Goal: Find specific page/section: Find specific page/section

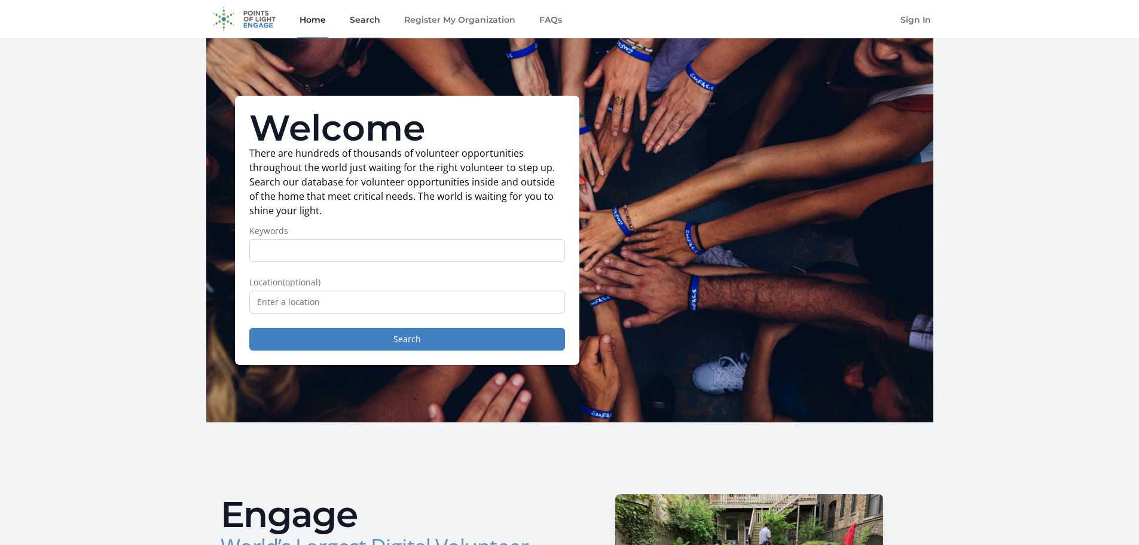
click at [362, 20] on link "Search" at bounding box center [364, 19] width 35 height 38
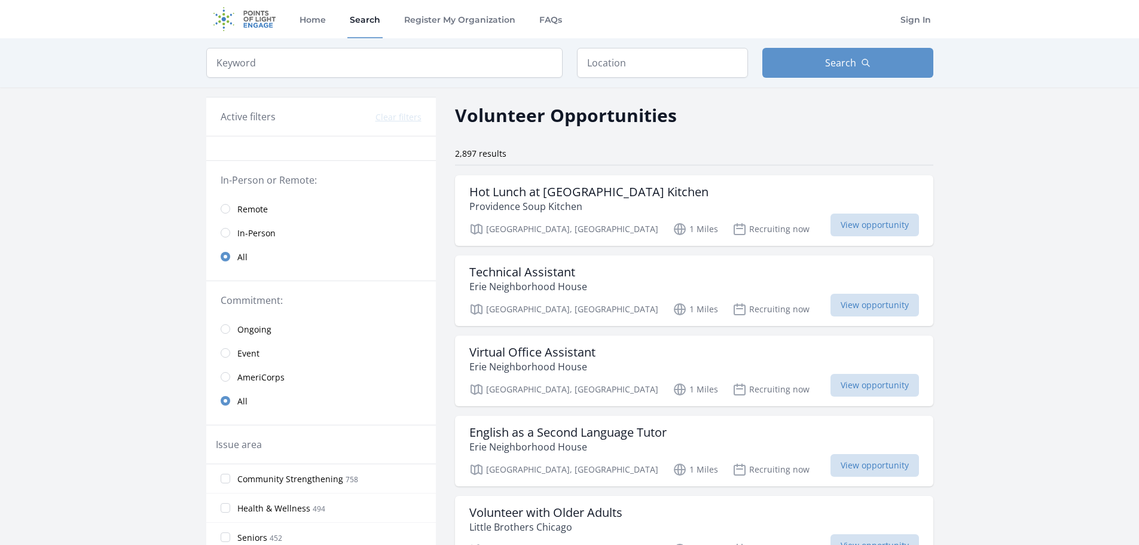
click at [228, 213] on link "Remote" at bounding box center [321, 209] width 230 height 24
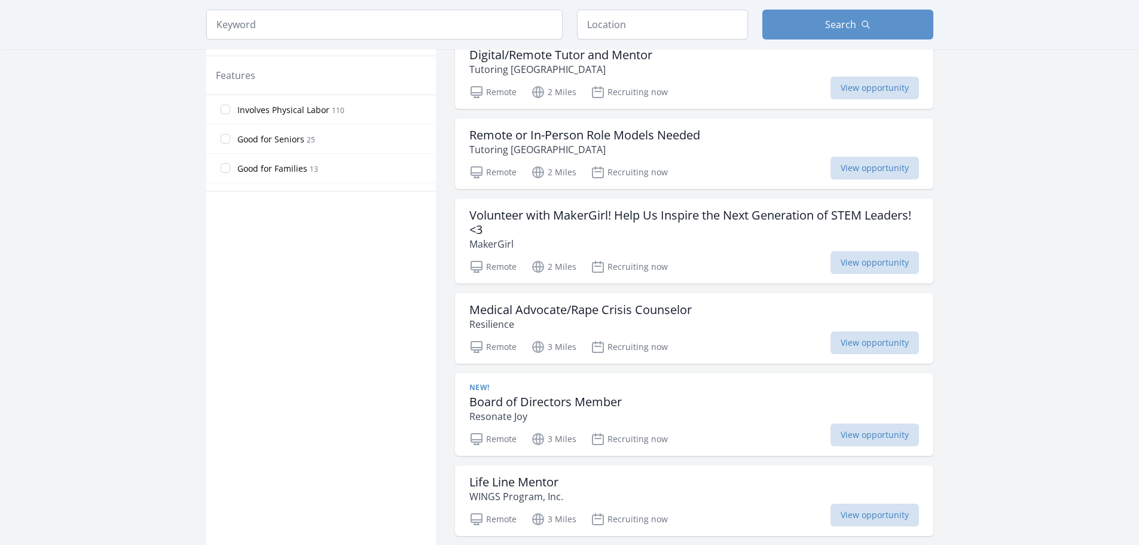
scroll to position [781, 0]
